Goal: Find specific page/section: Find specific page/section

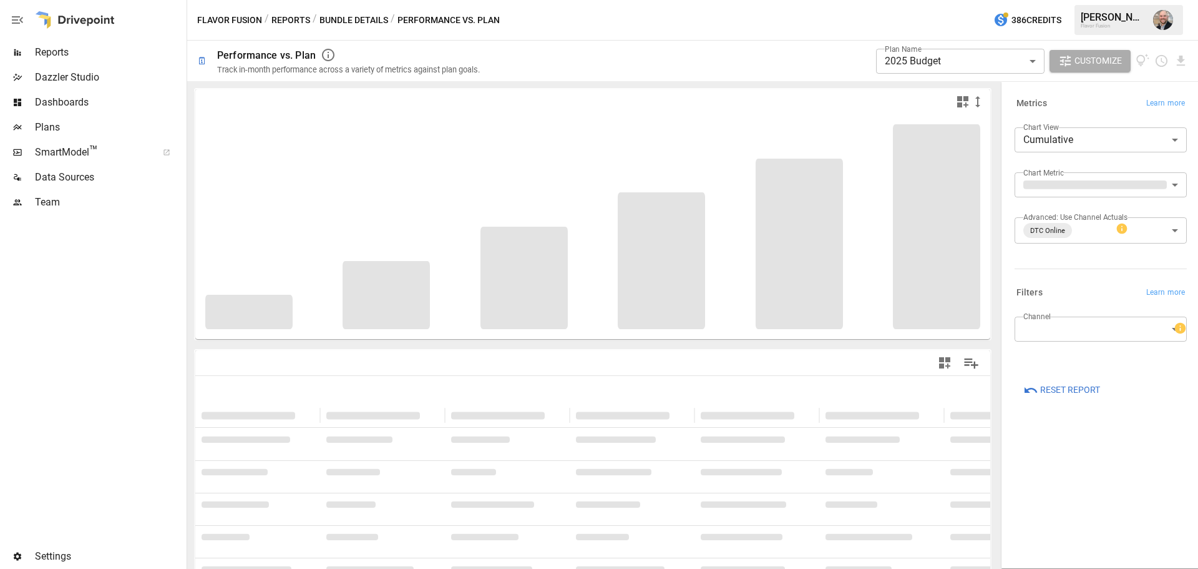
click at [78, 46] on span "Reports" at bounding box center [109, 52] width 149 height 15
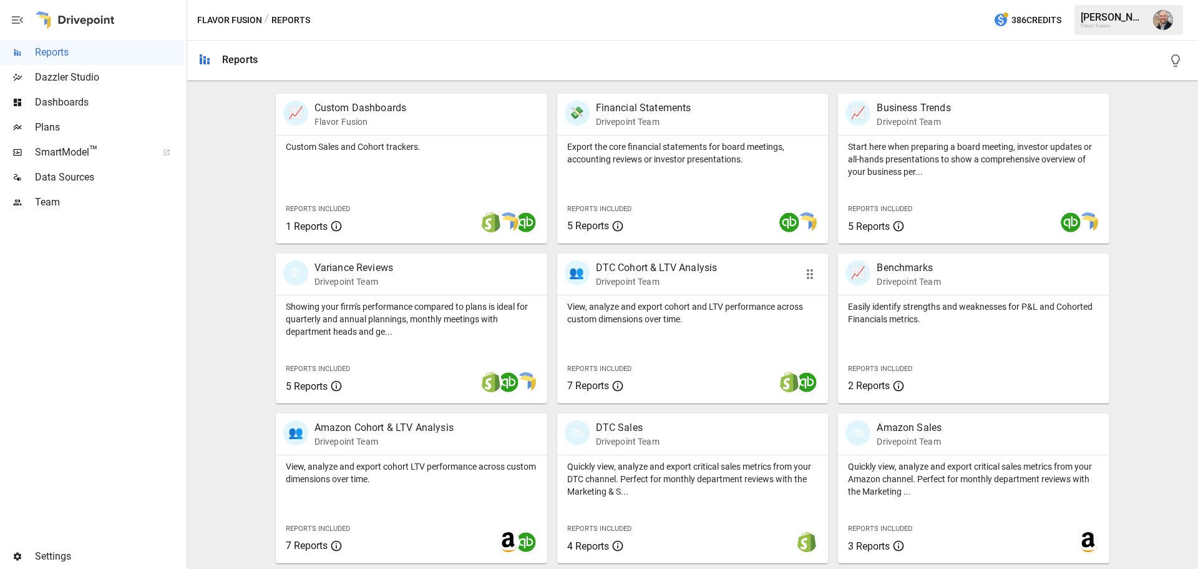
scroll to position [250, 0]
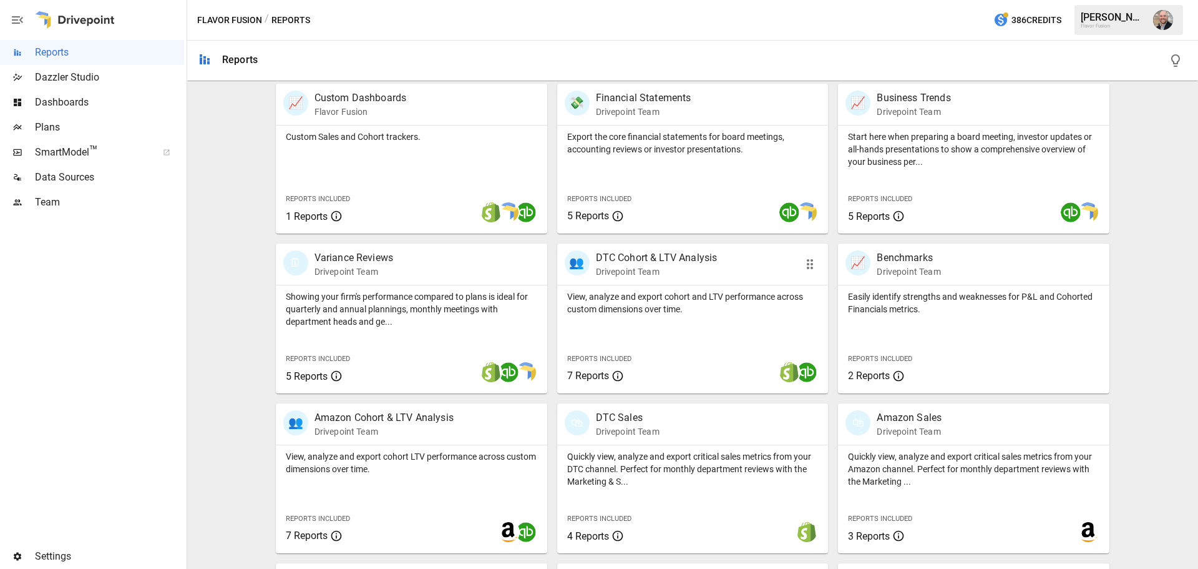
click at [628, 290] on p "View, analyze and export cohort and LTV performance across custom dimensions ov…" at bounding box center [692, 302] width 251 height 25
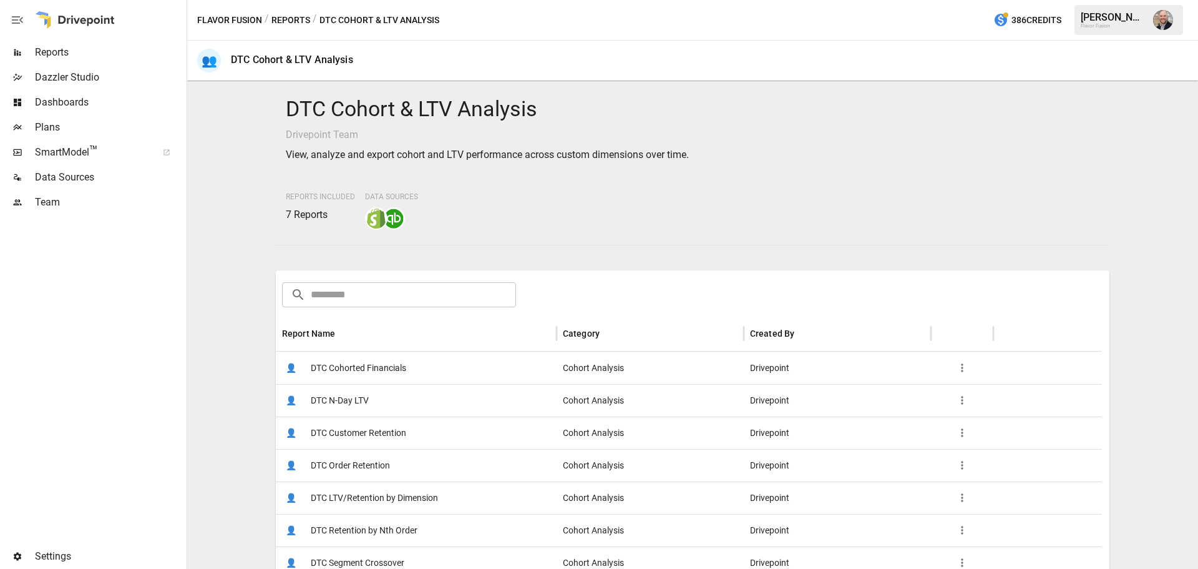
click at [435, 361] on div "👤 DTC Cohorted Financials" at bounding box center [416, 367] width 281 height 32
